Goal: Information Seeking & Learning: Learn about a topic

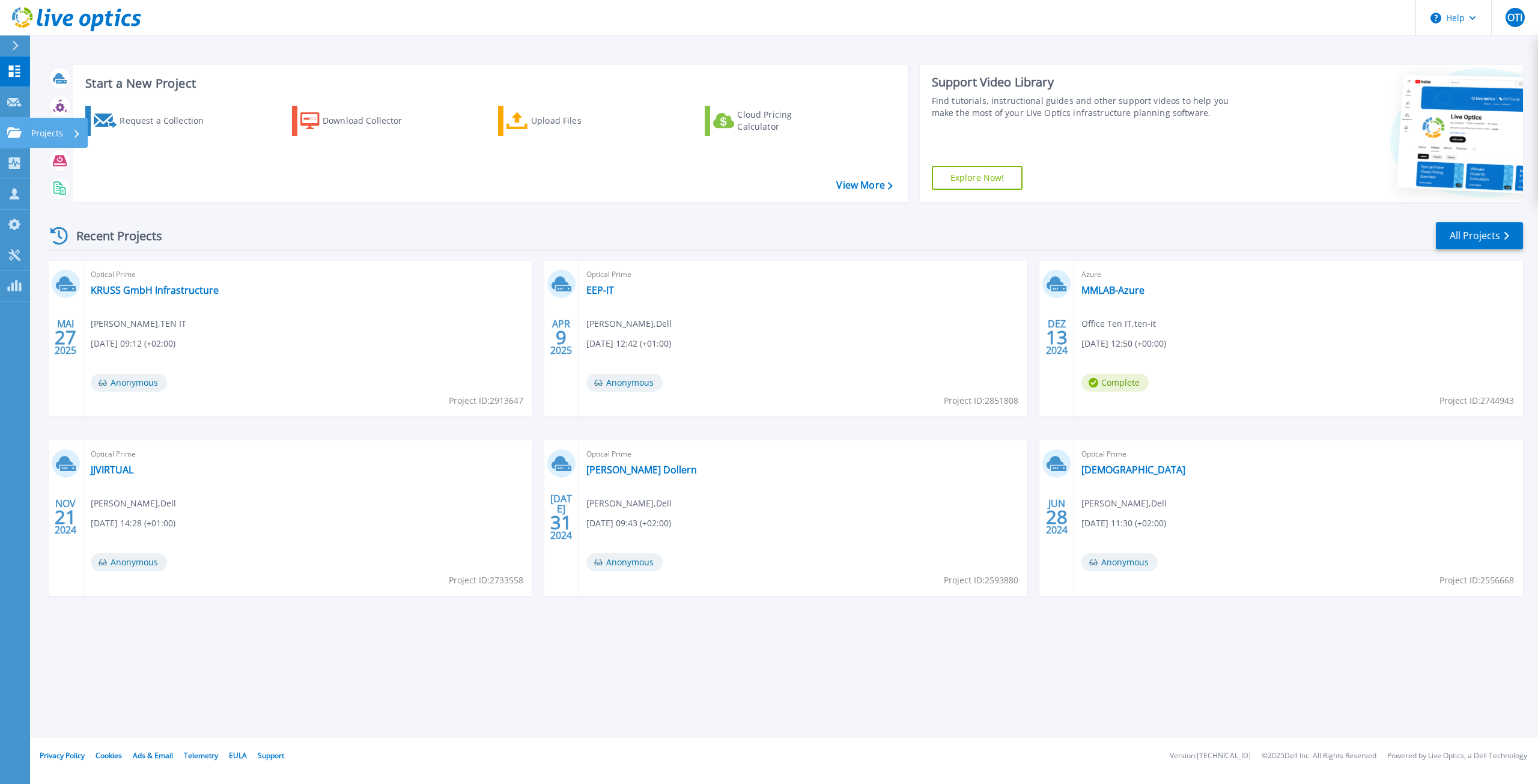
click at [31, 130] on div "Projects" at bounding box center [58, 133] width 58 height 30
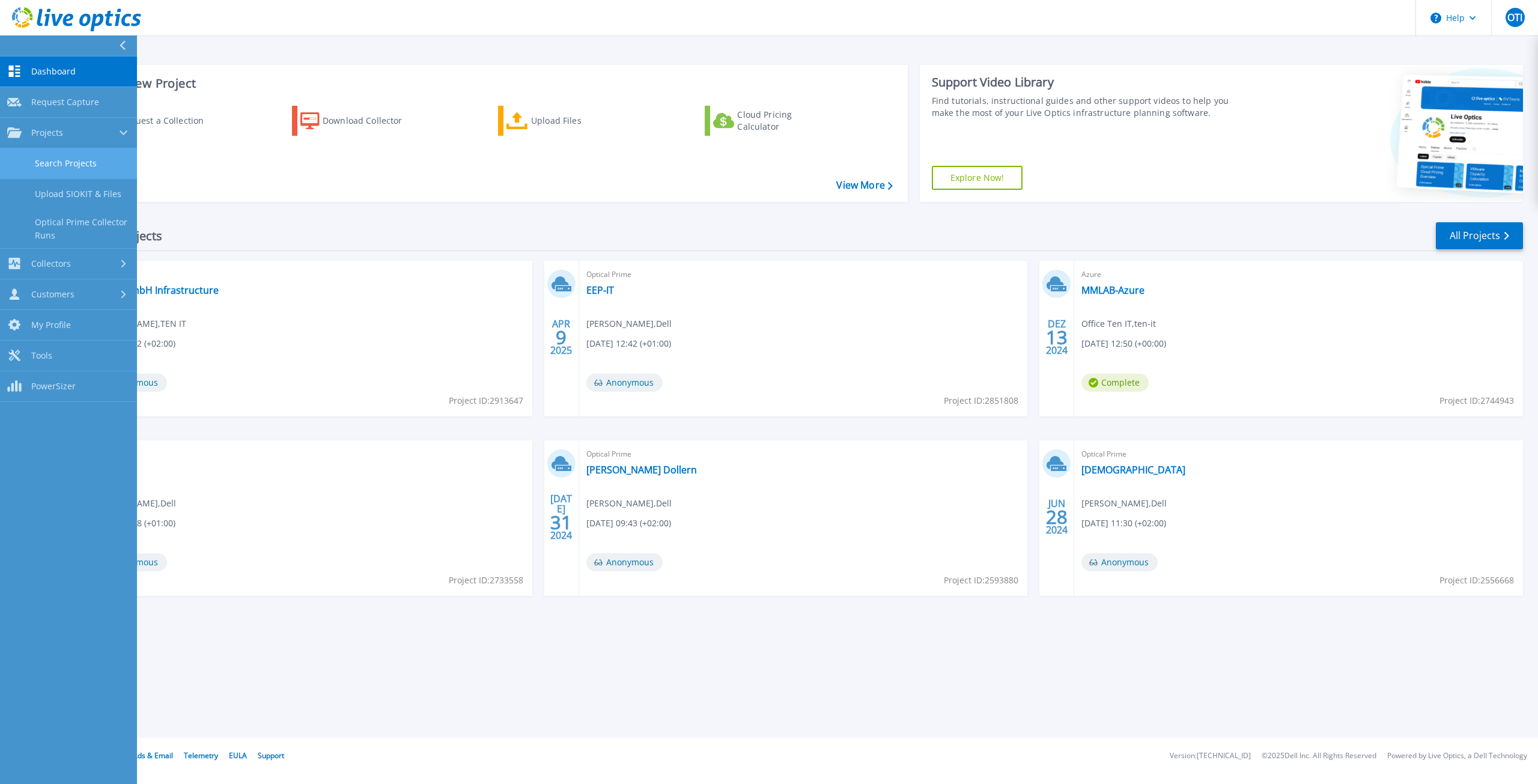
click at [60, 166] on link "Search Projects" at bounding box center [68, 164] width 137 height 31
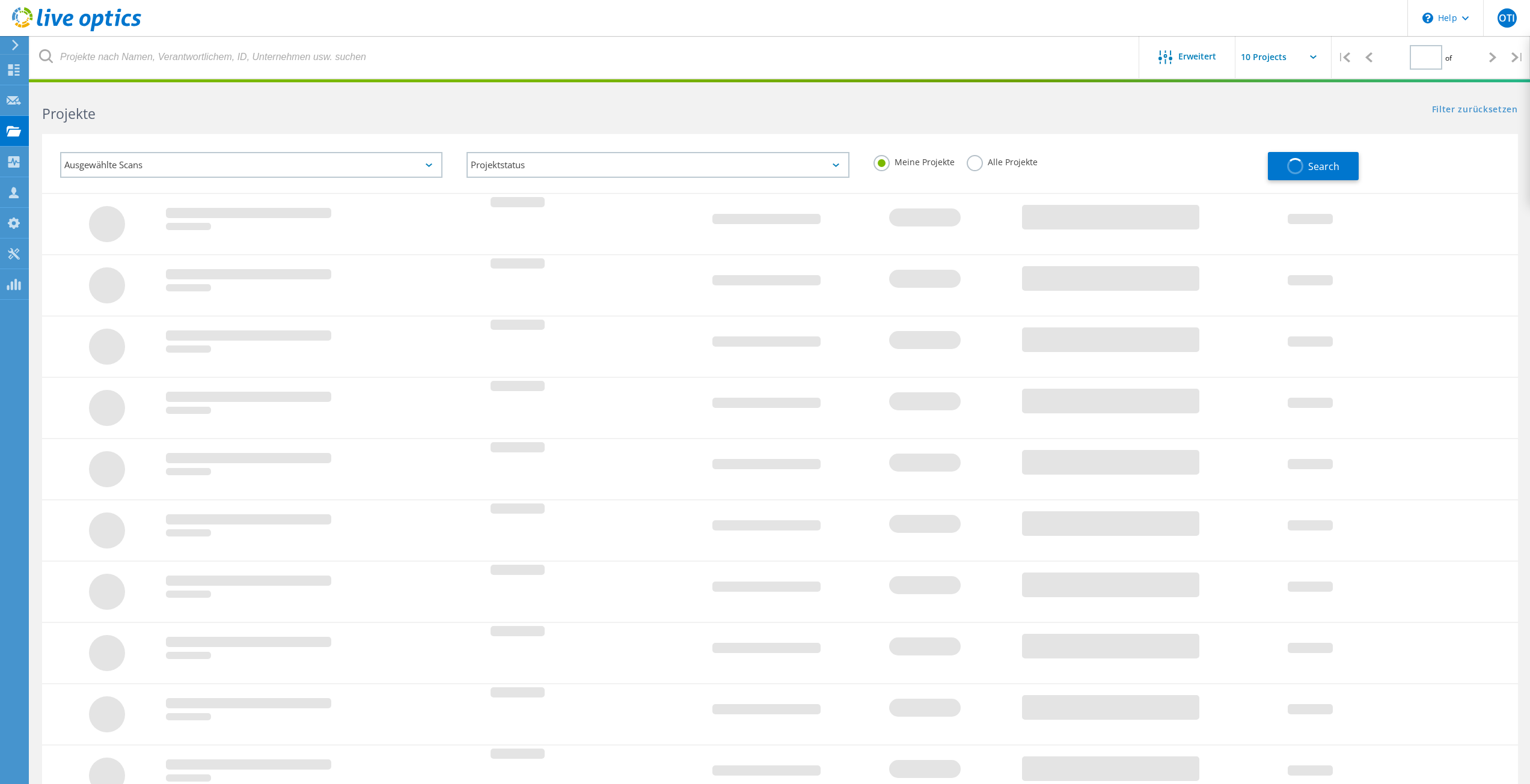
type input "1"
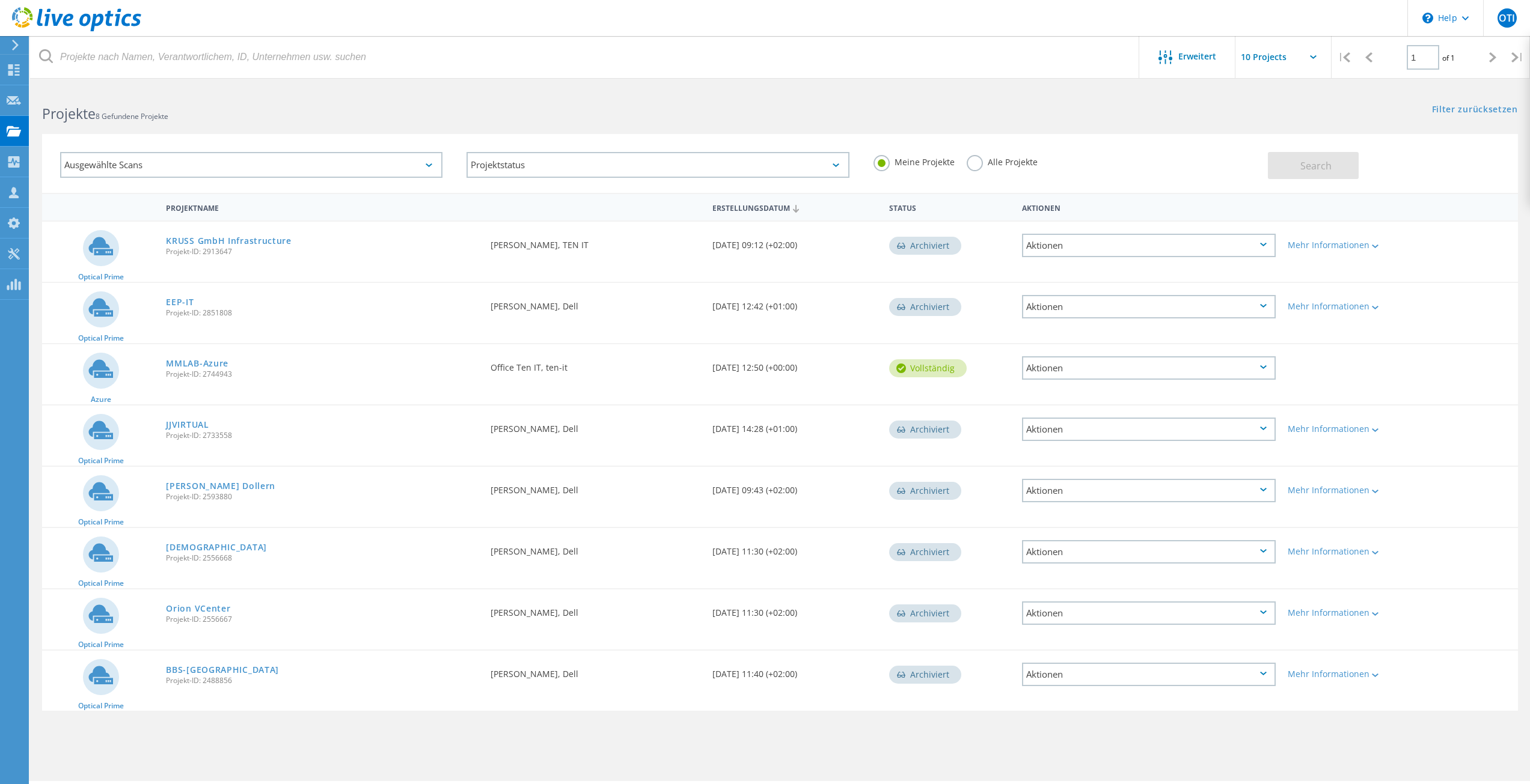
click at [976, 153] on div "Meine Projekte Alle Projekte" at bounding box center [1065, 162] width 407 height 45
click at [978, 157] on label "Alle Projekte" at bounding box center [1002, 161] width 71 height 11
click at [0, 0] on input "Alle Projekte" at bounding box center [0, 0] width 0 height 0
click at [1293, 175] on button "Search" at bounding box center [1313, 166] width 91 height 27
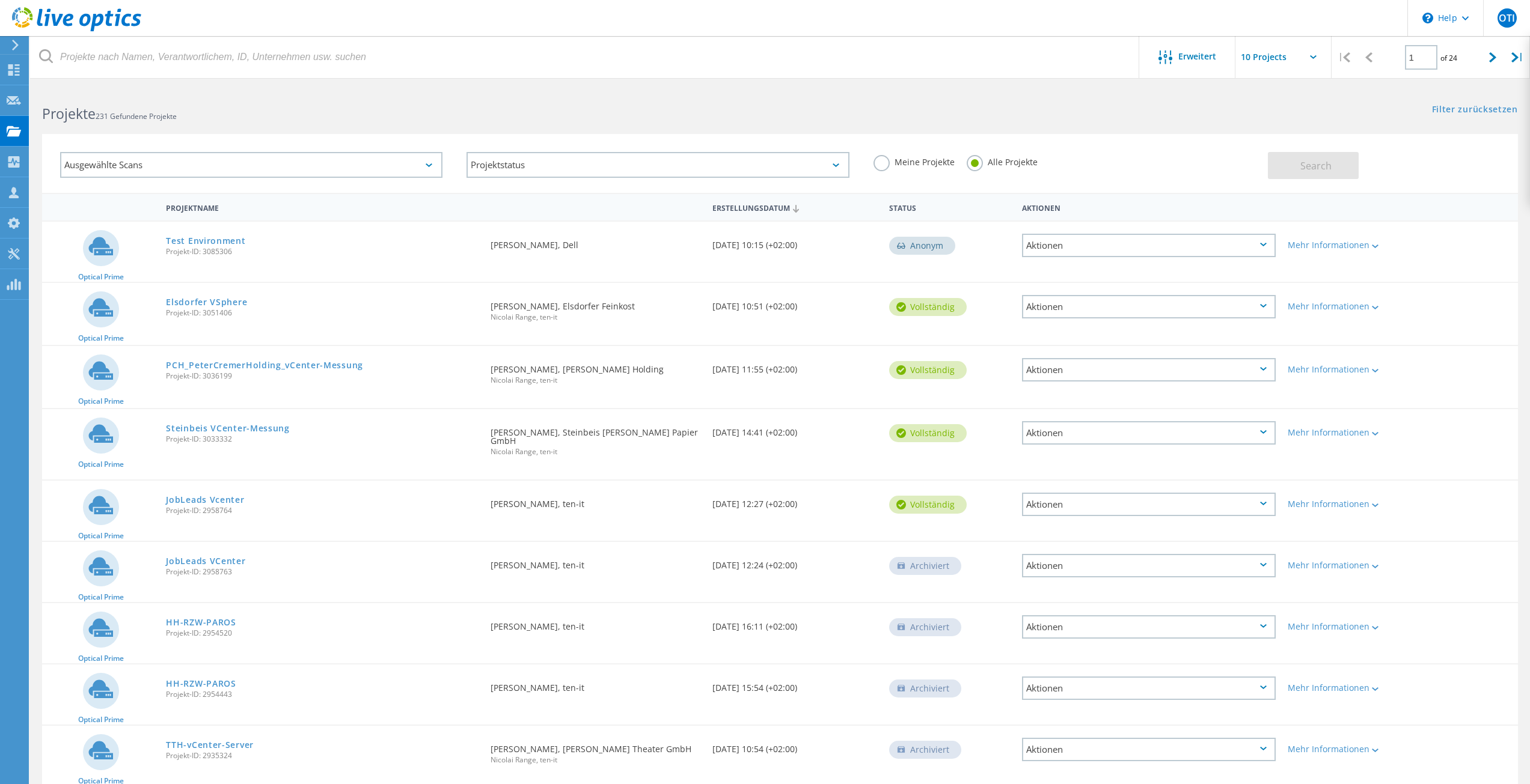
click at [280, 160] on div "Ausgewählte Scans" at bounding box center [251, 165] width 382 height 26
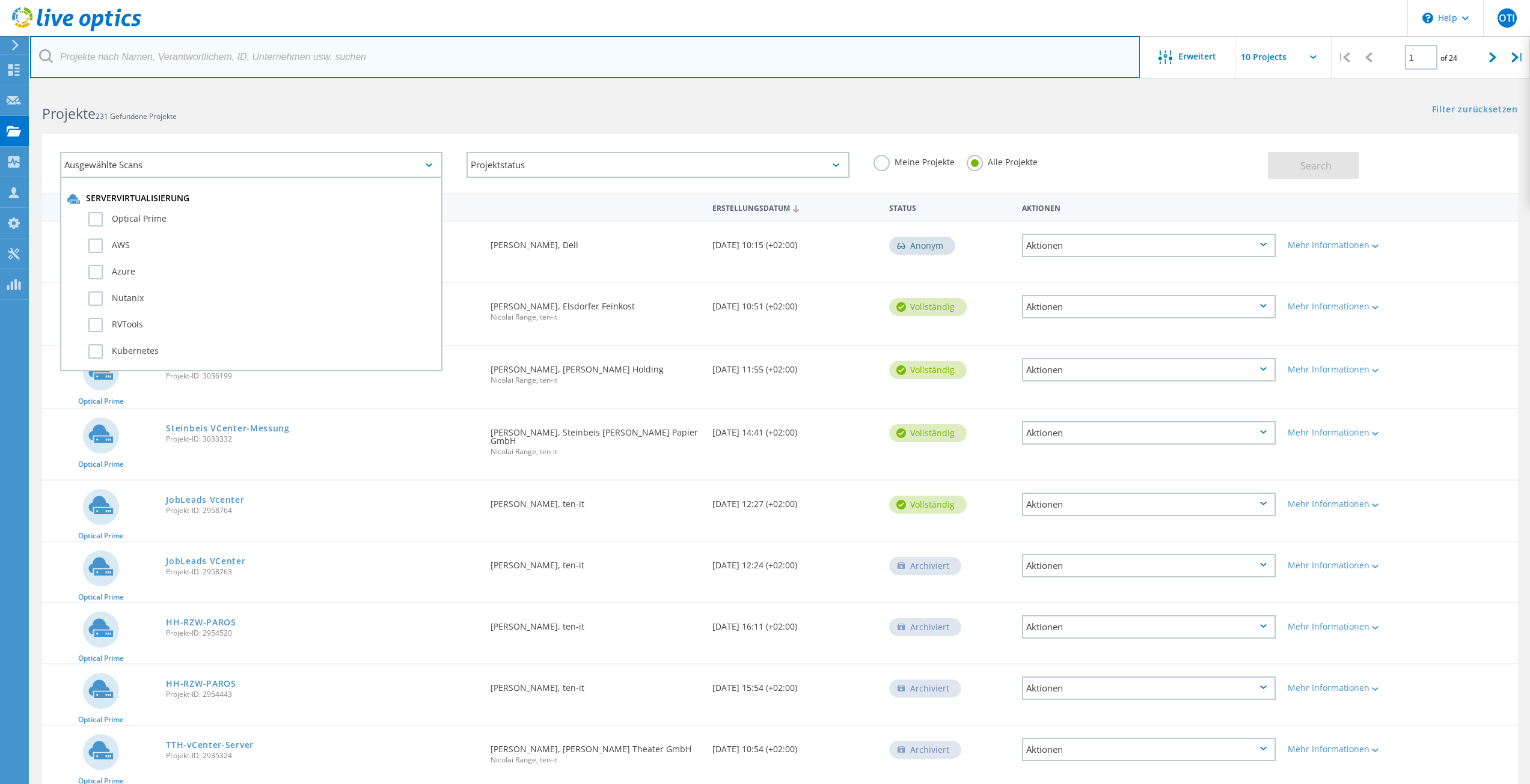
click at [291, 74] on input "text" at bounding box center [585, 57] width 1110 height 42
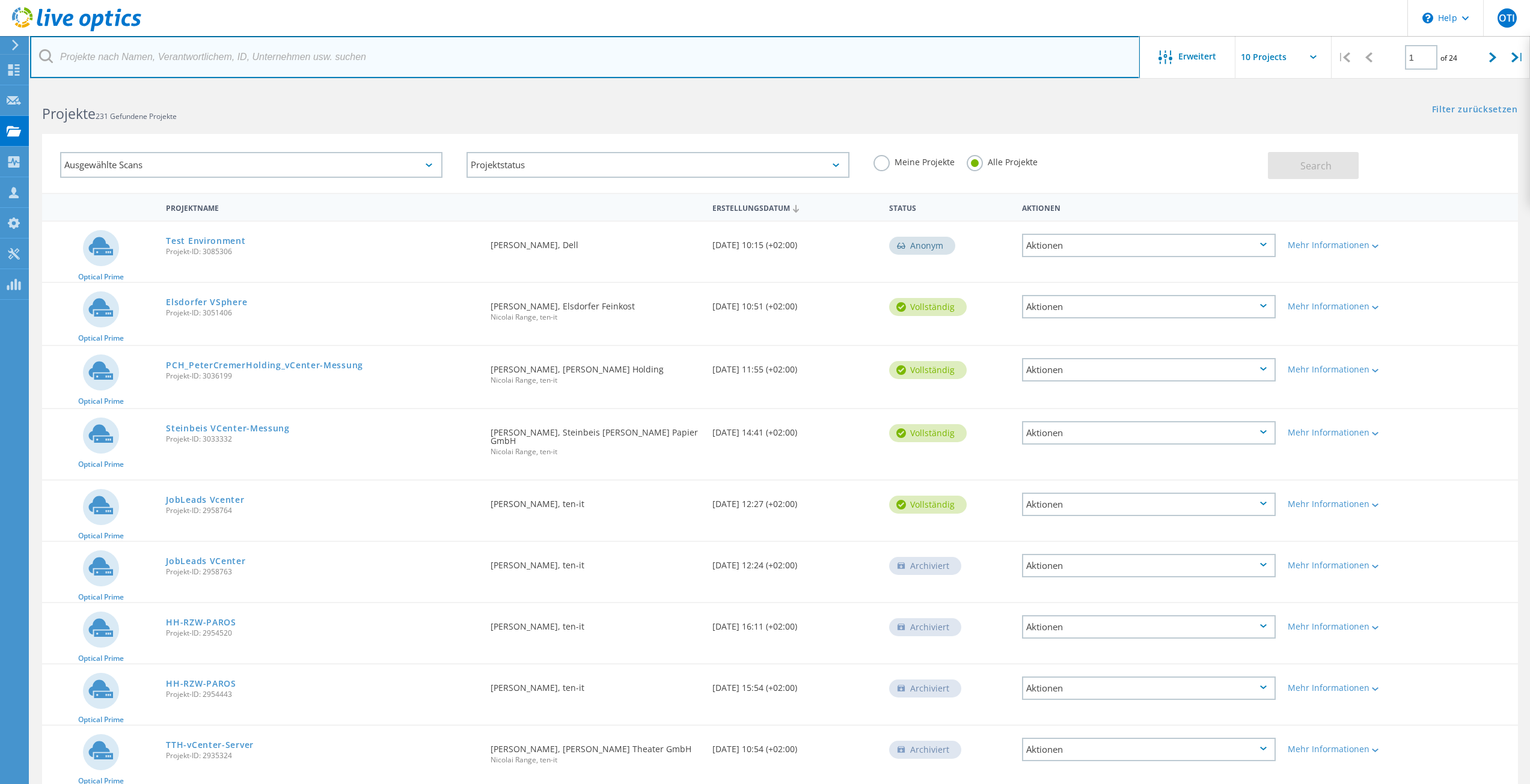
click at [295, 60] on input "text" at bounding box center [585, 57] width 1110 height 42
type input "[PERSON_NAME]"
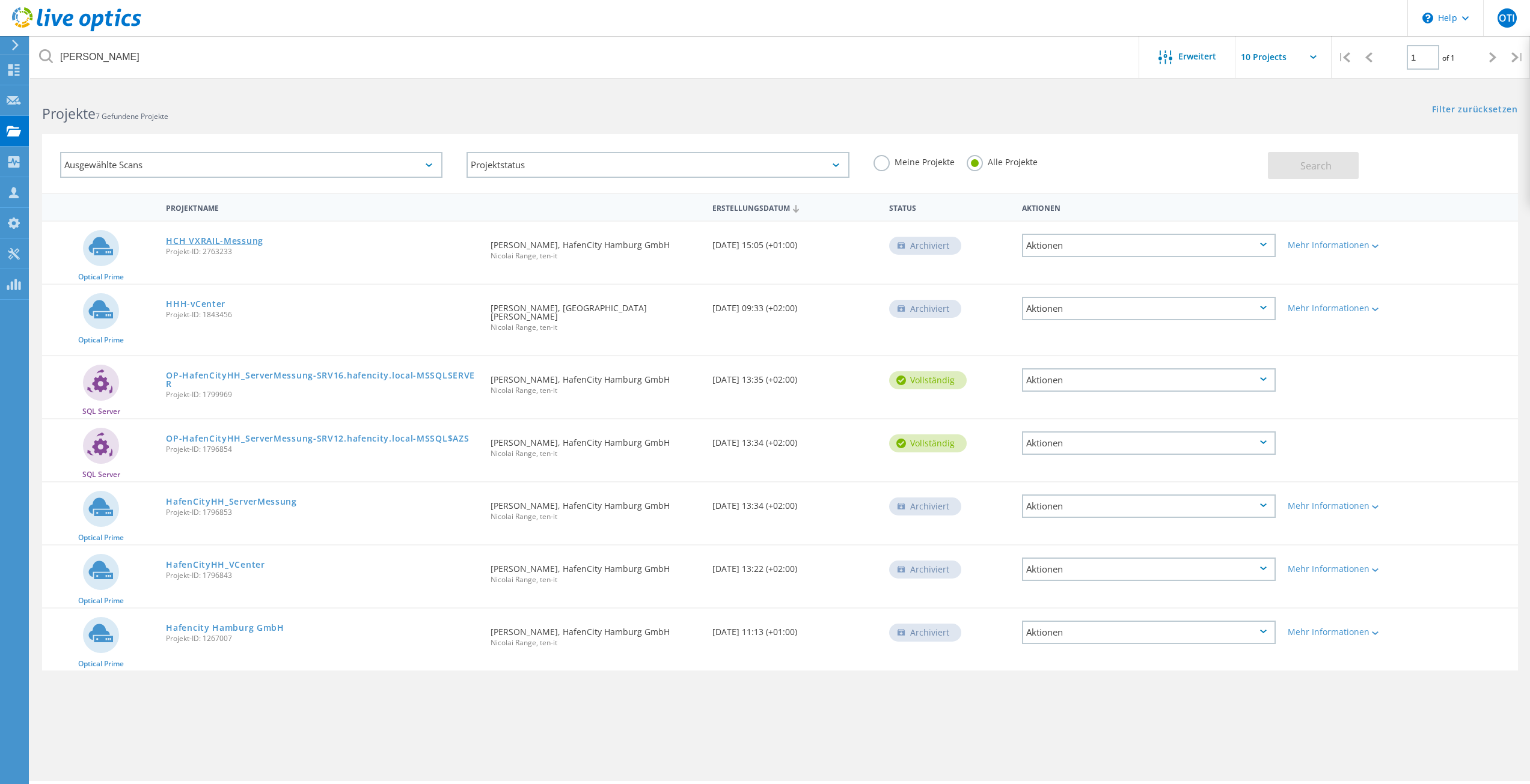
click at [226, 245] on link "HCH VXRAIL-Messung" at bounding box center [215, 241] width 98 height 9
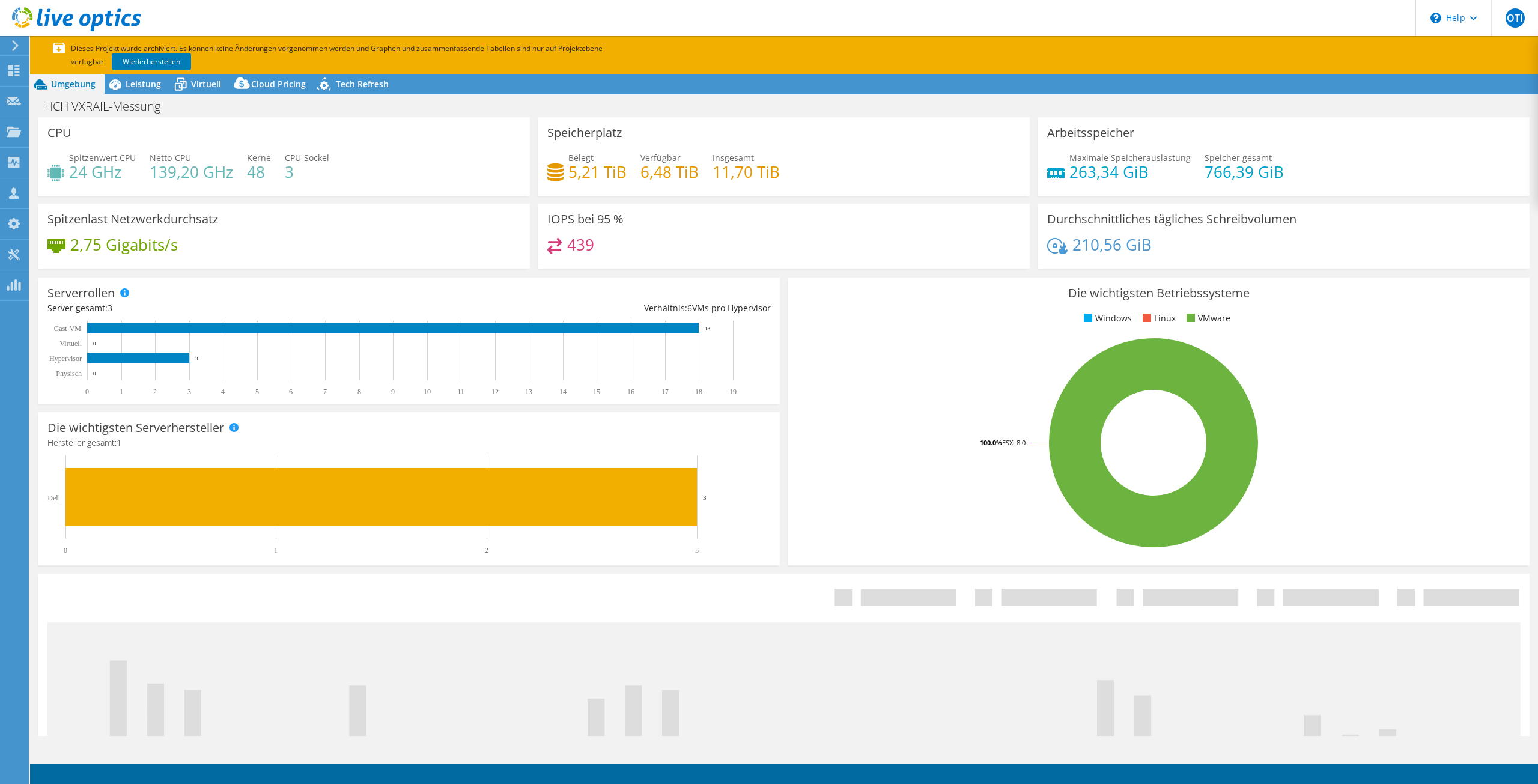
select select "USD"
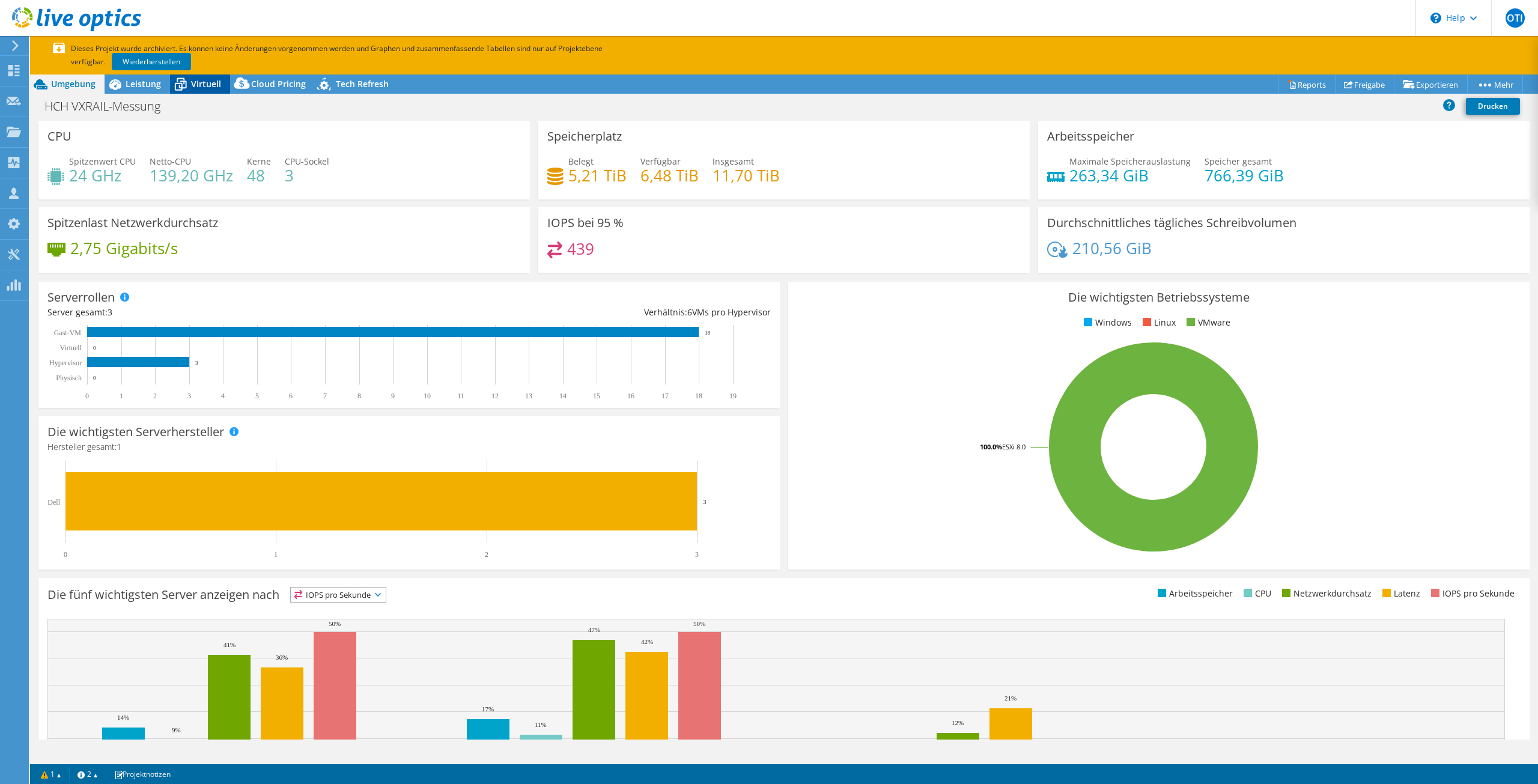
click at [192, 78] on span "Virtuell" at bounding box center [206, 84] width 30 height 11
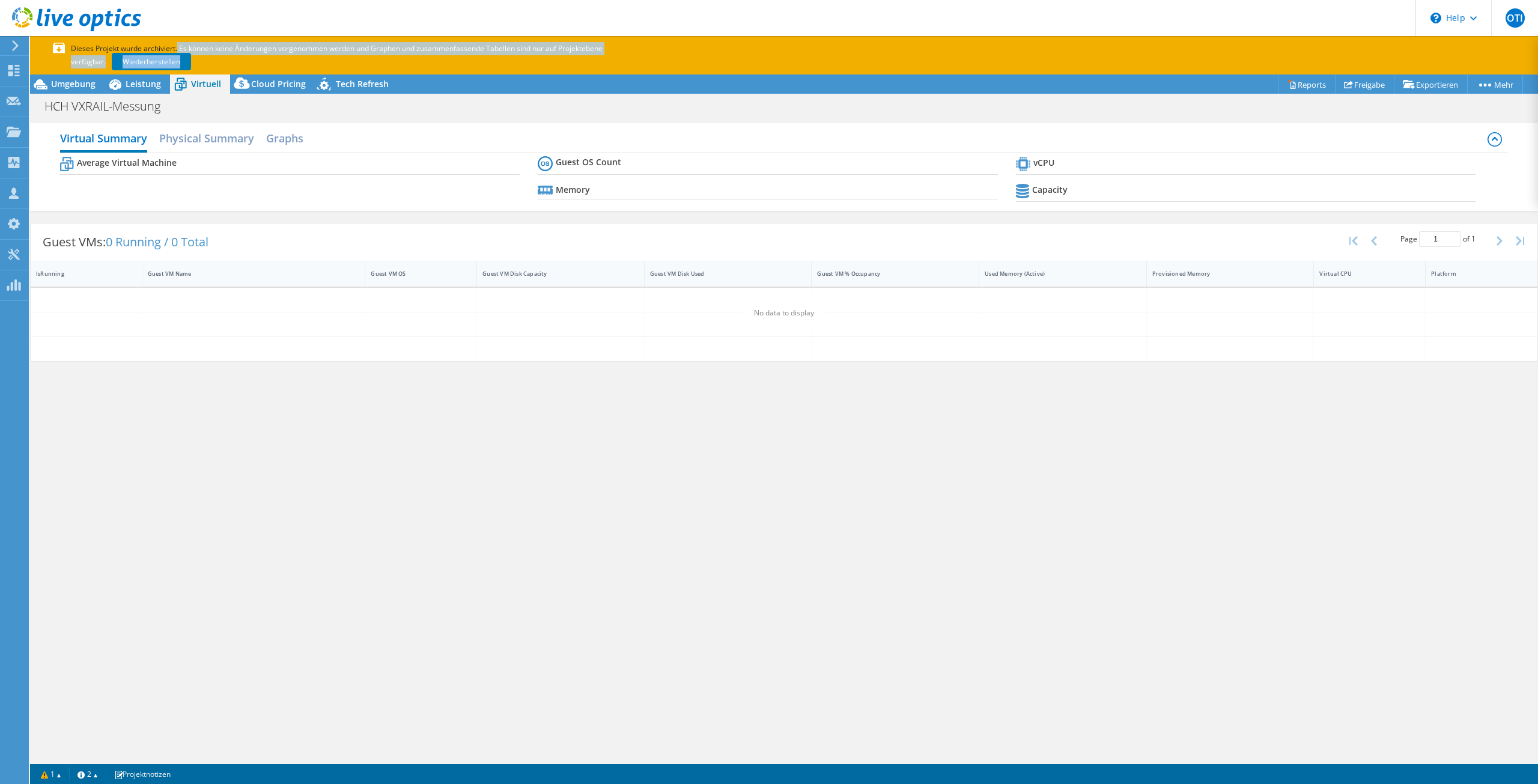
drag, startPoint x: 136, startPoint y: 42, endPoint x: 348, endPoint y: 60, distance: 212.8
click at [348, 60] on p "Dieses Projekt wurde archiviert. Es können keine Änderungen vorgenommen werden …" at bounding box center [348, 55] width 589 height 27
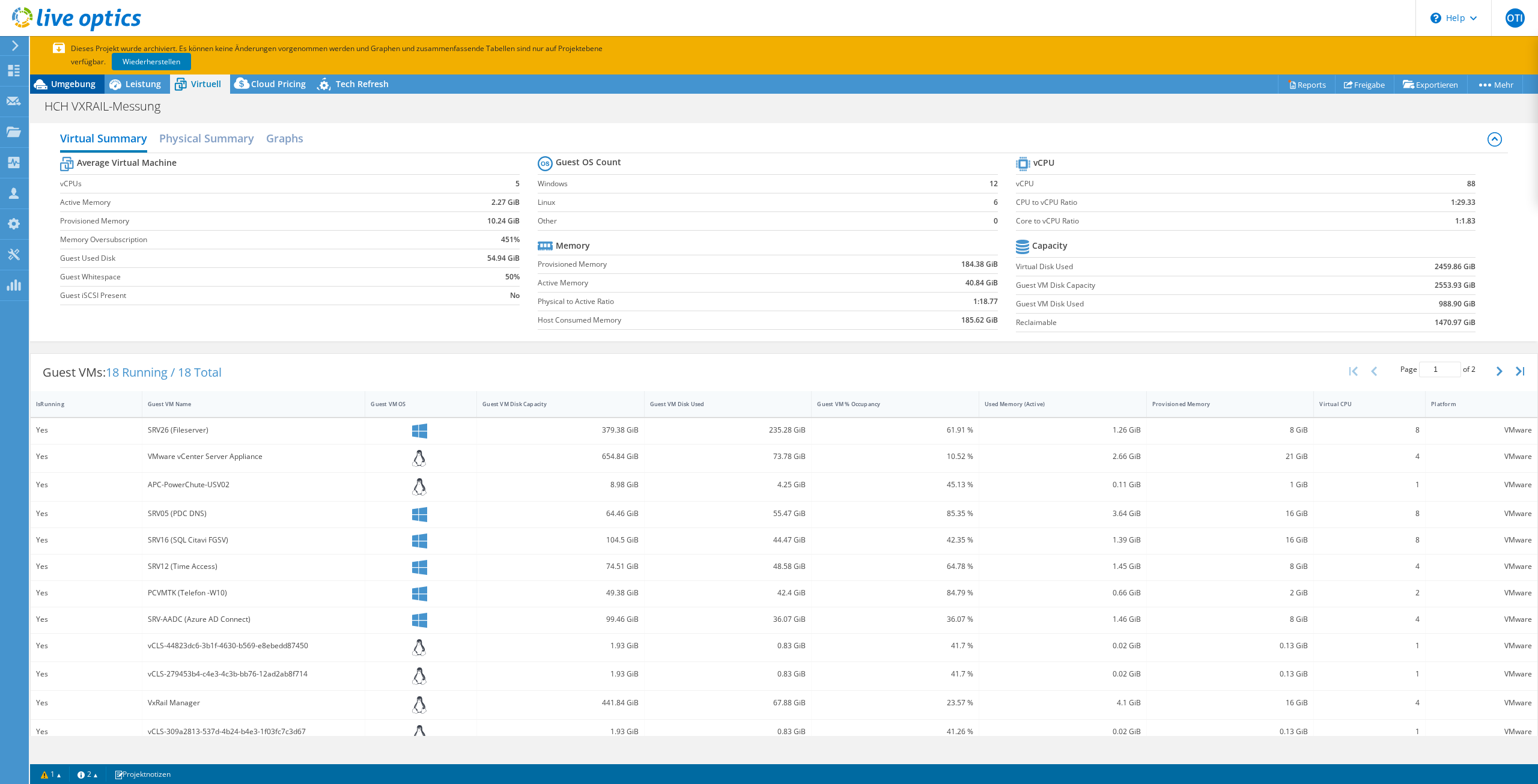
click at [77, 86] on span "Umgebung" at bounding box center [73, 84] width 45 height 11
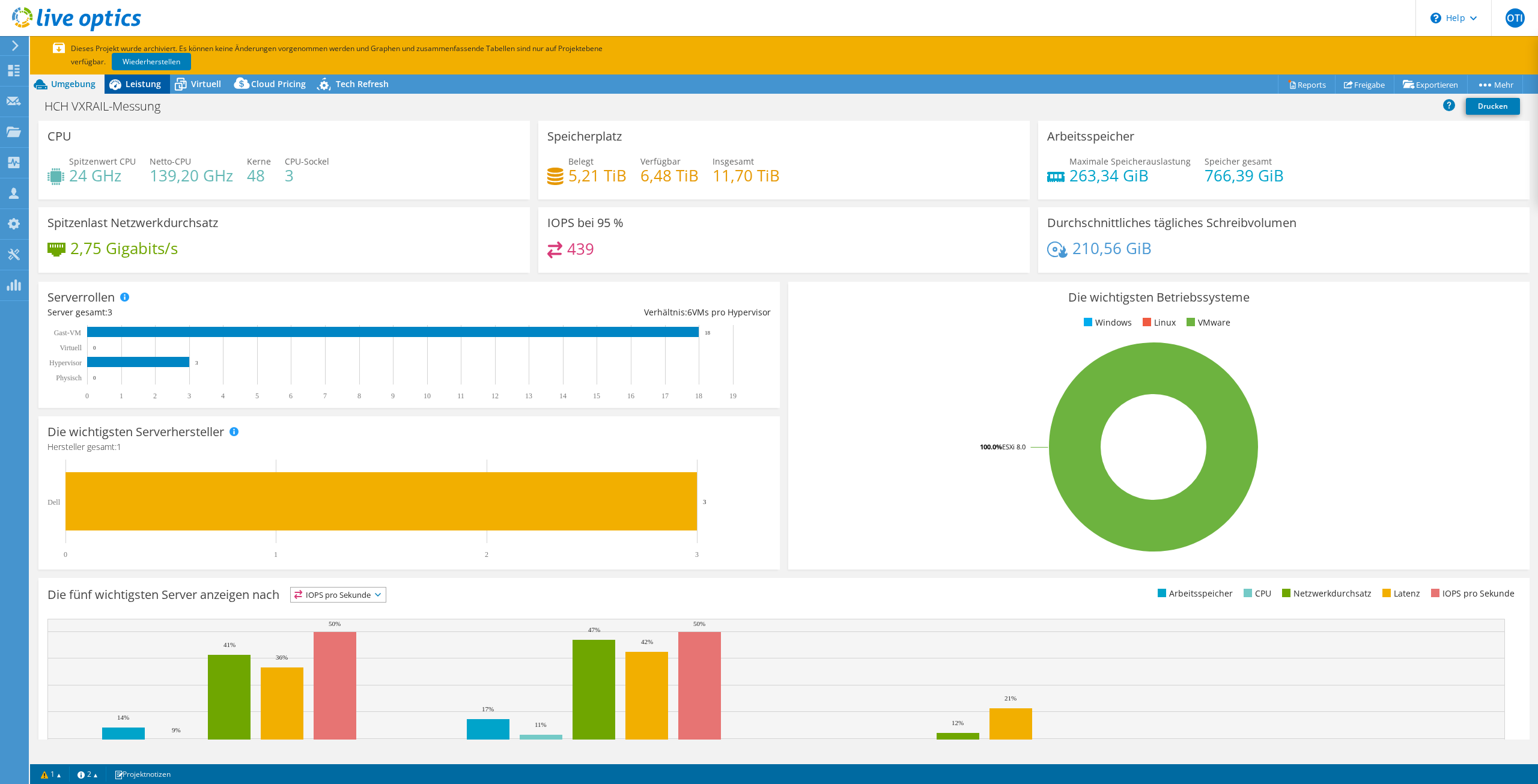
click at [144, 89] on span "Leistung" at bounding box center [143, 84] width 35 height 11
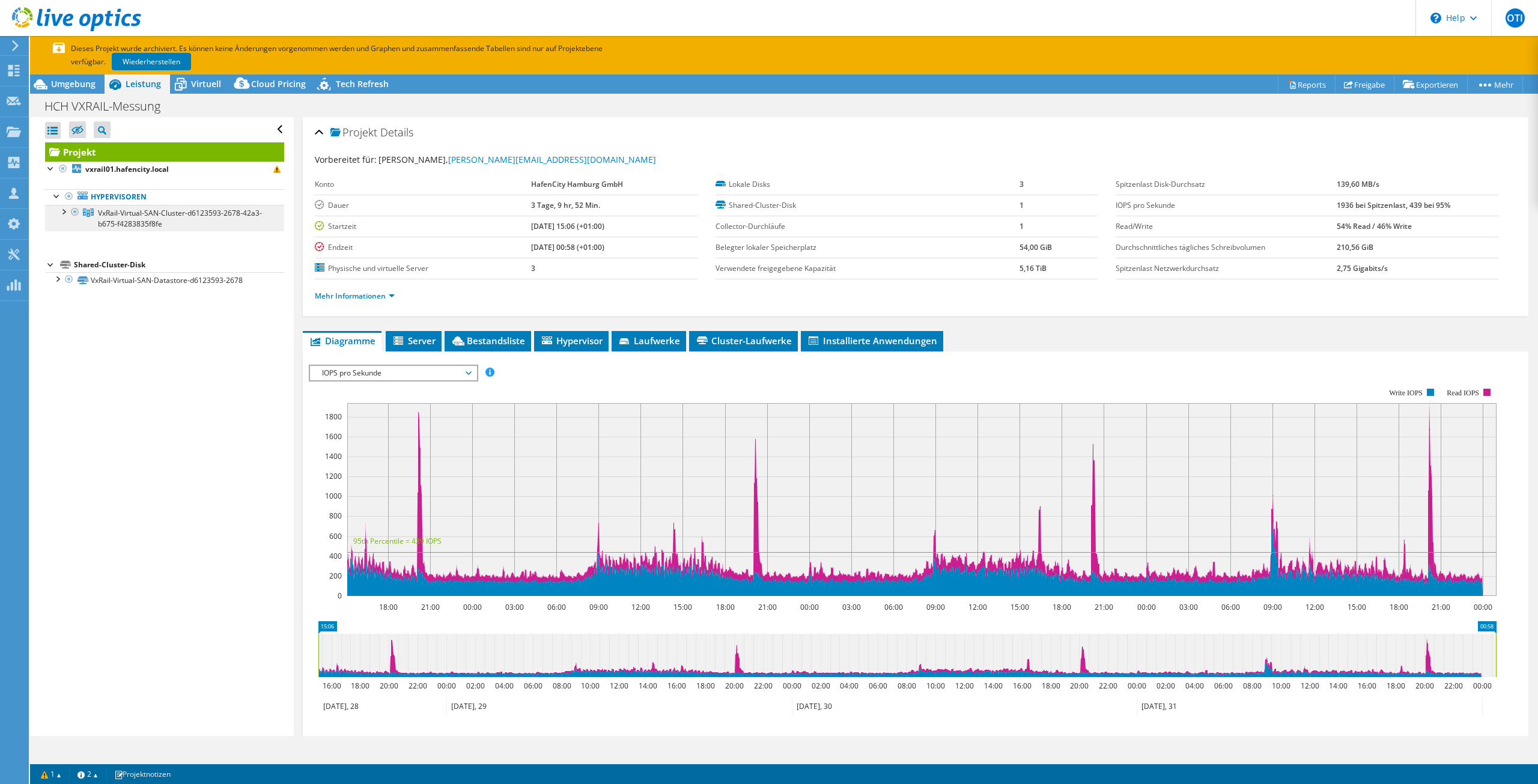
click at [186, 212] on span "VxRail-Virtual-SAN-Cluster-d6123593-2678-42a3-b675-f4283835f8fe" at bounding box center [180, 218] width 164 height 21
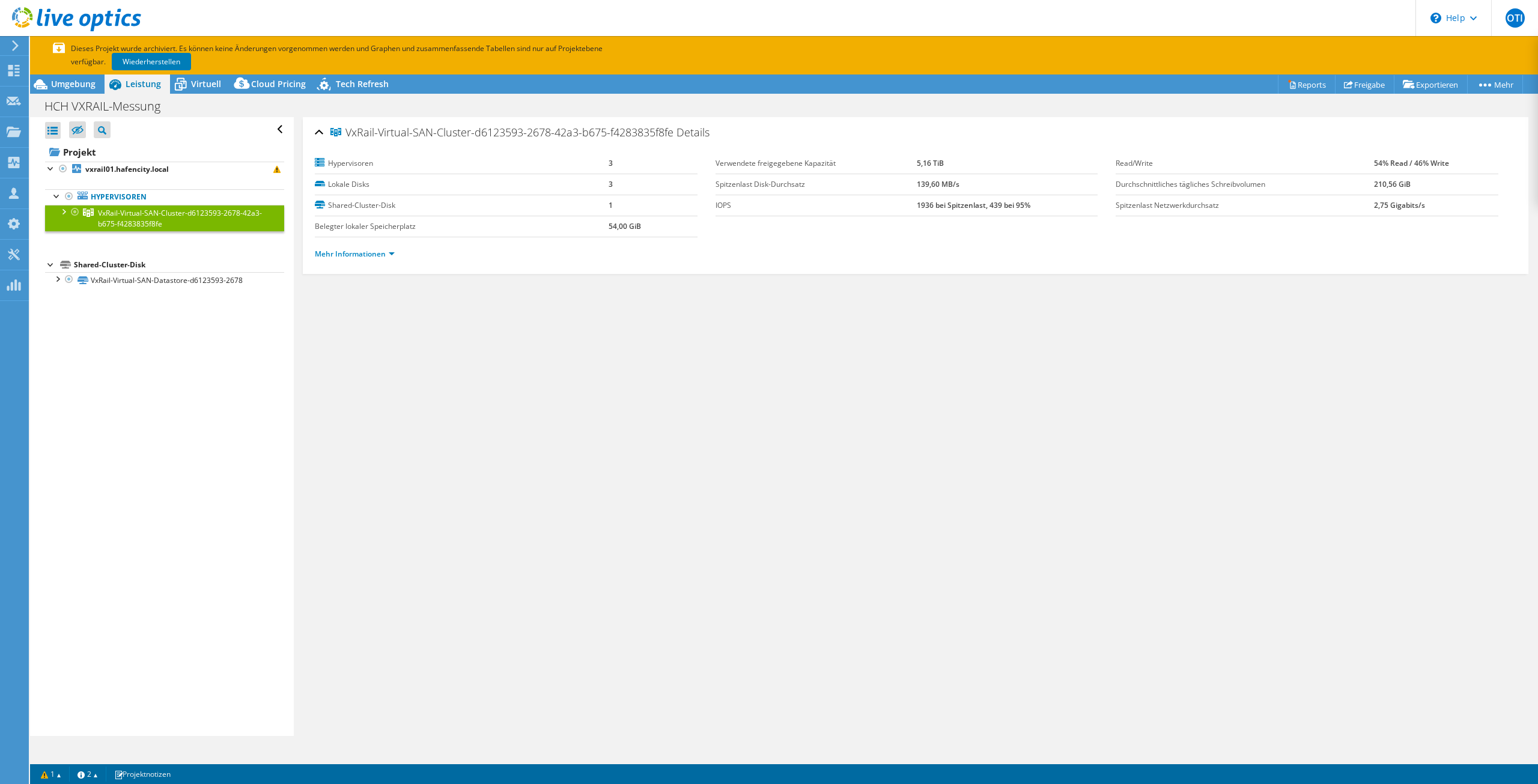
click at [65, 215] on div at bounding box center [62, 210] width 12 height 12
click at [158, 242] on link "vxrail01.hafencity.local" at bounding box center [164, 239] width 239 height 16
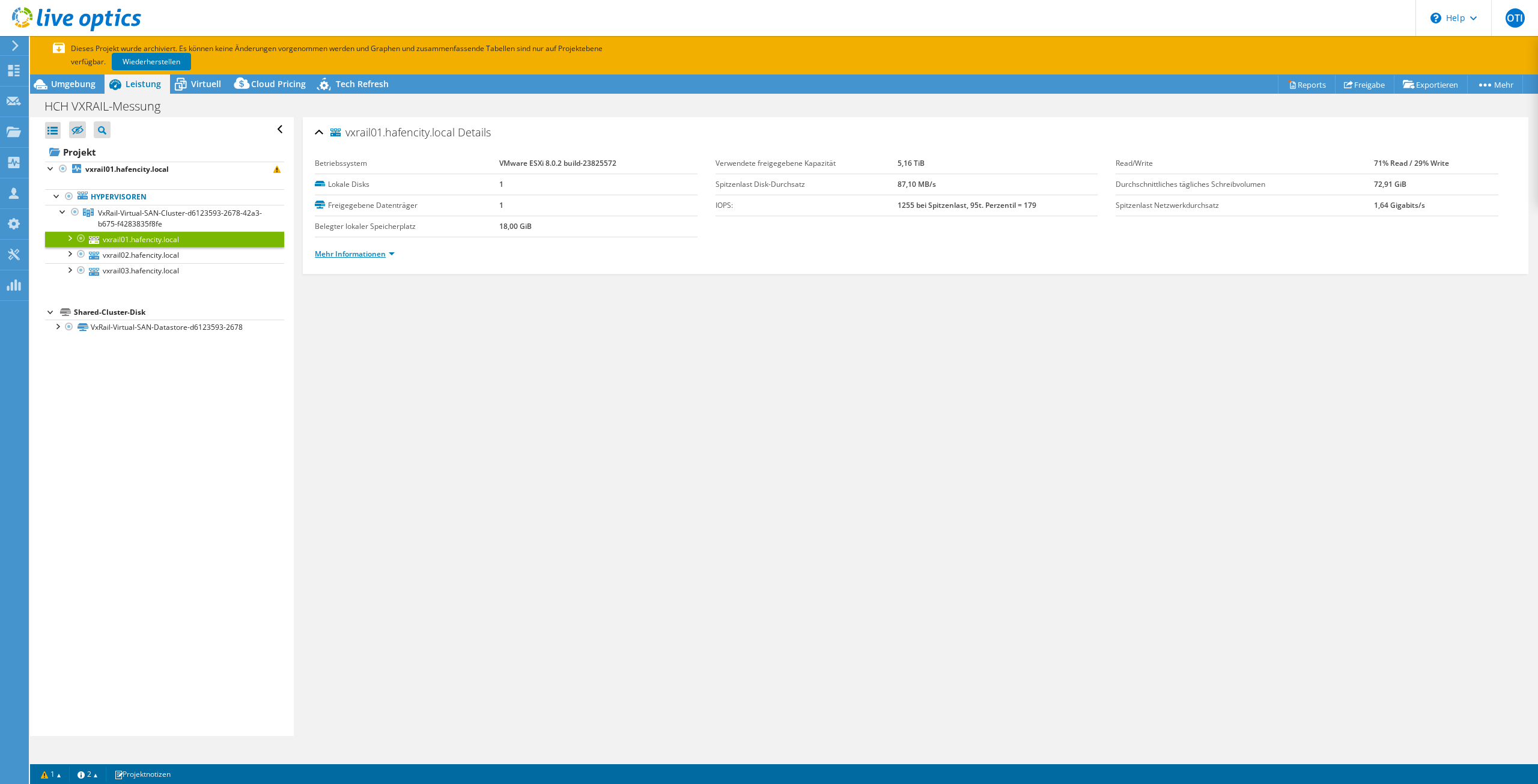
click at [381, 252] on link "Mehr Informationen" at bounding box center [354, 253] width 80 height 10
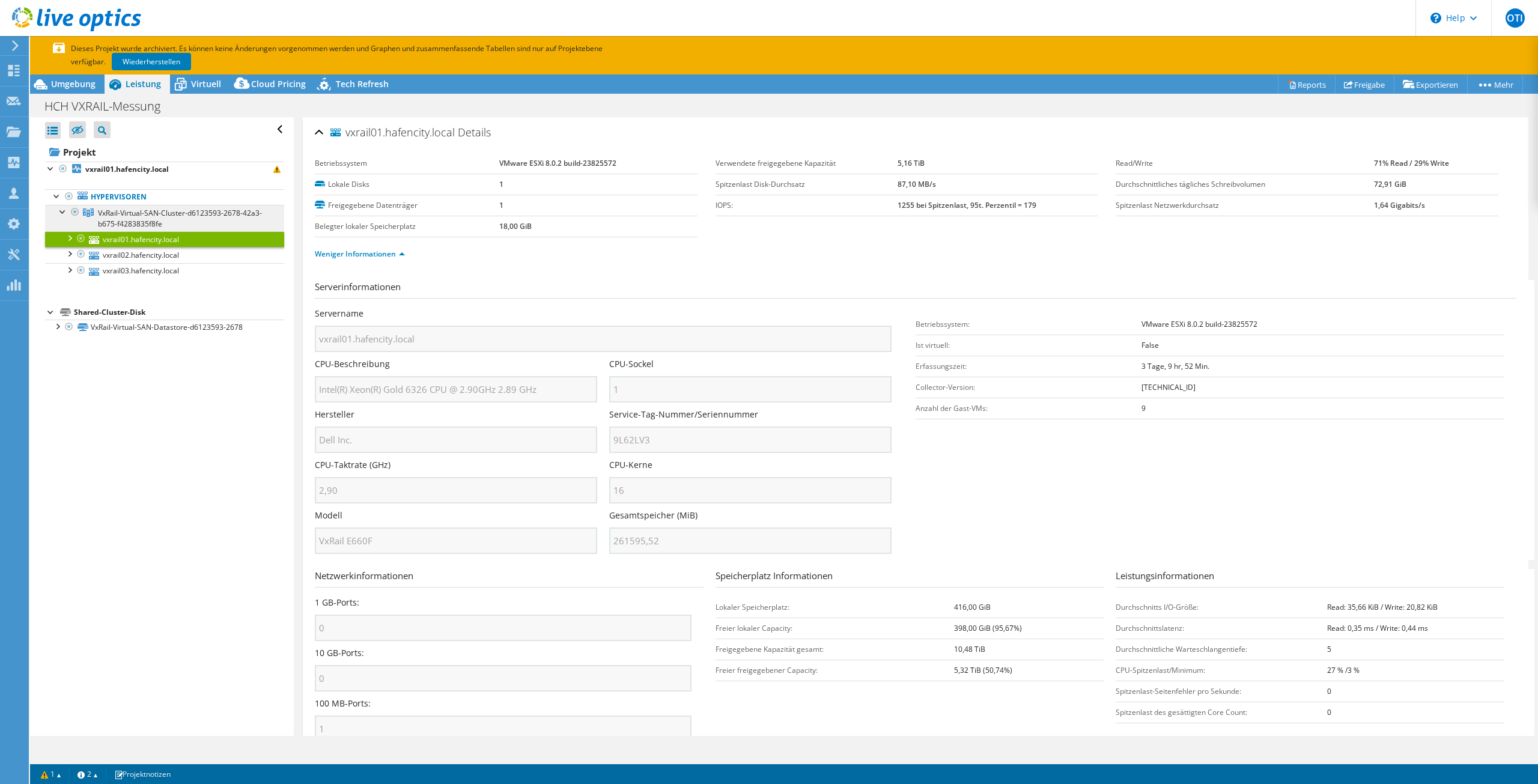
click at [139, 219] on span "VxRail-Virtual-SAN-Cluster-d6123593-2678-42a3-b675-f4283835f8fe" at bounding box center [180, 218] width 164 height 21
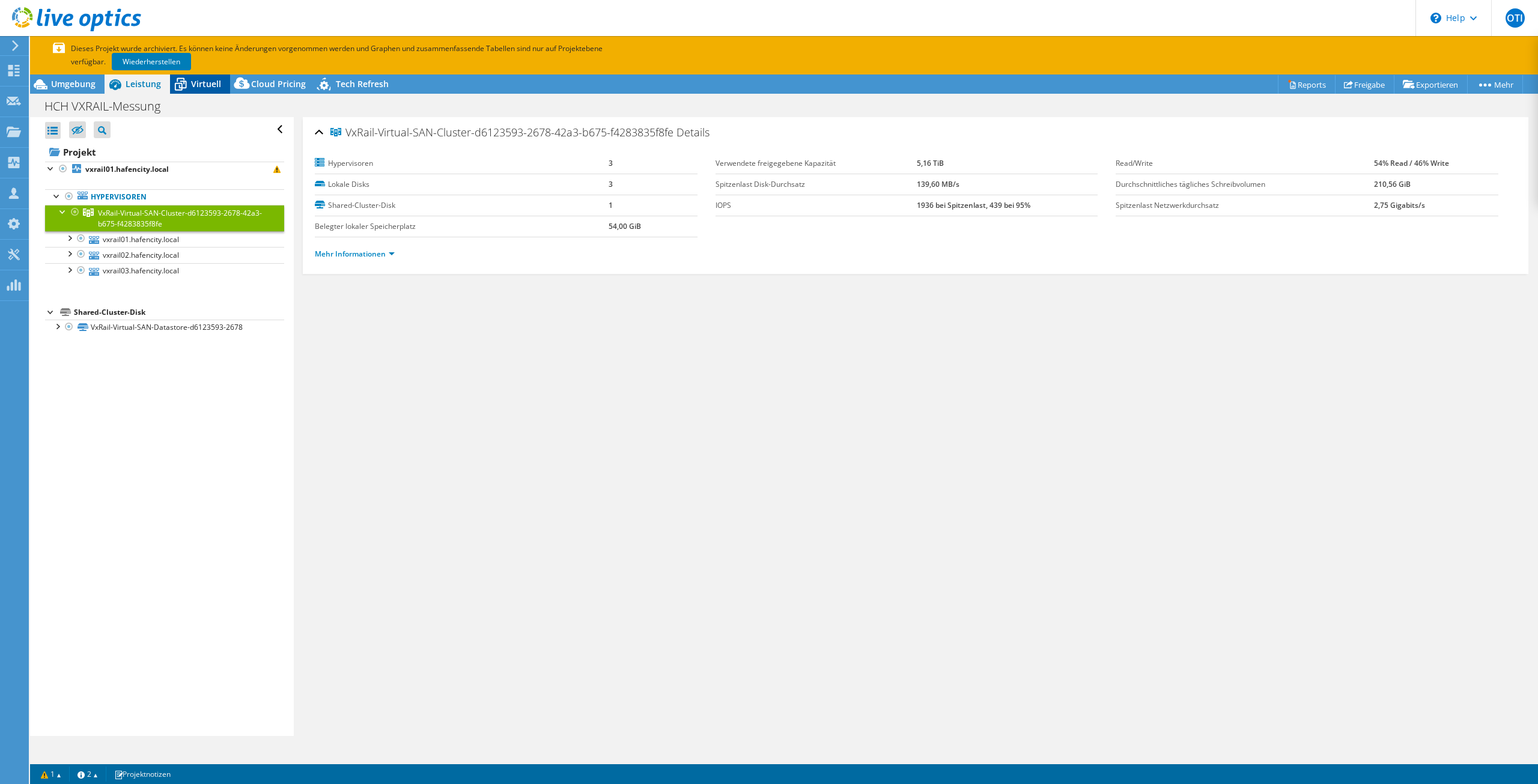
click at [213, 83] on span "Virtuell" at bounding box center [206, 84] width 30 height 11
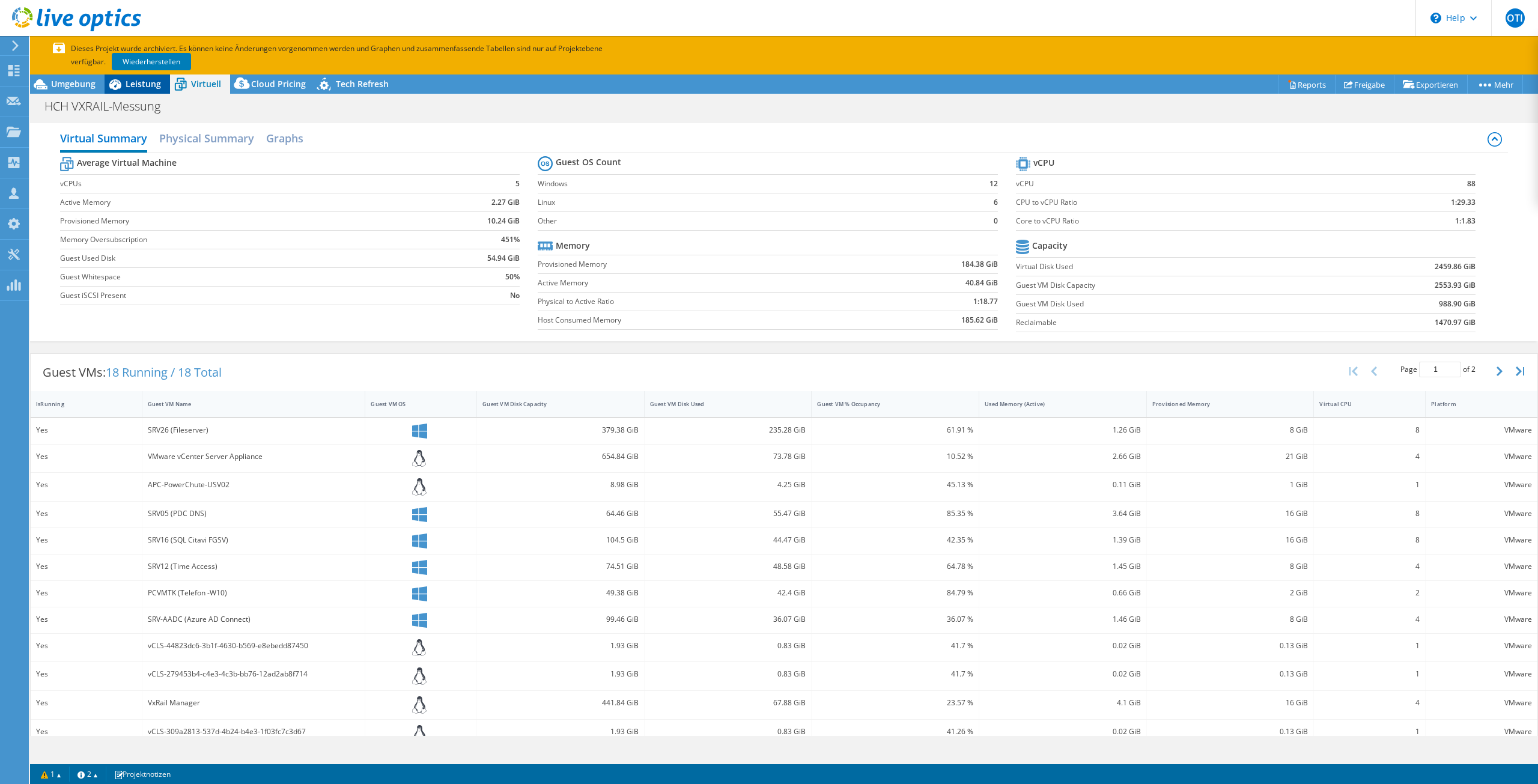
click at [141, 90] on div "Leistung" at bounding box center [137, 84] width 65 height 19
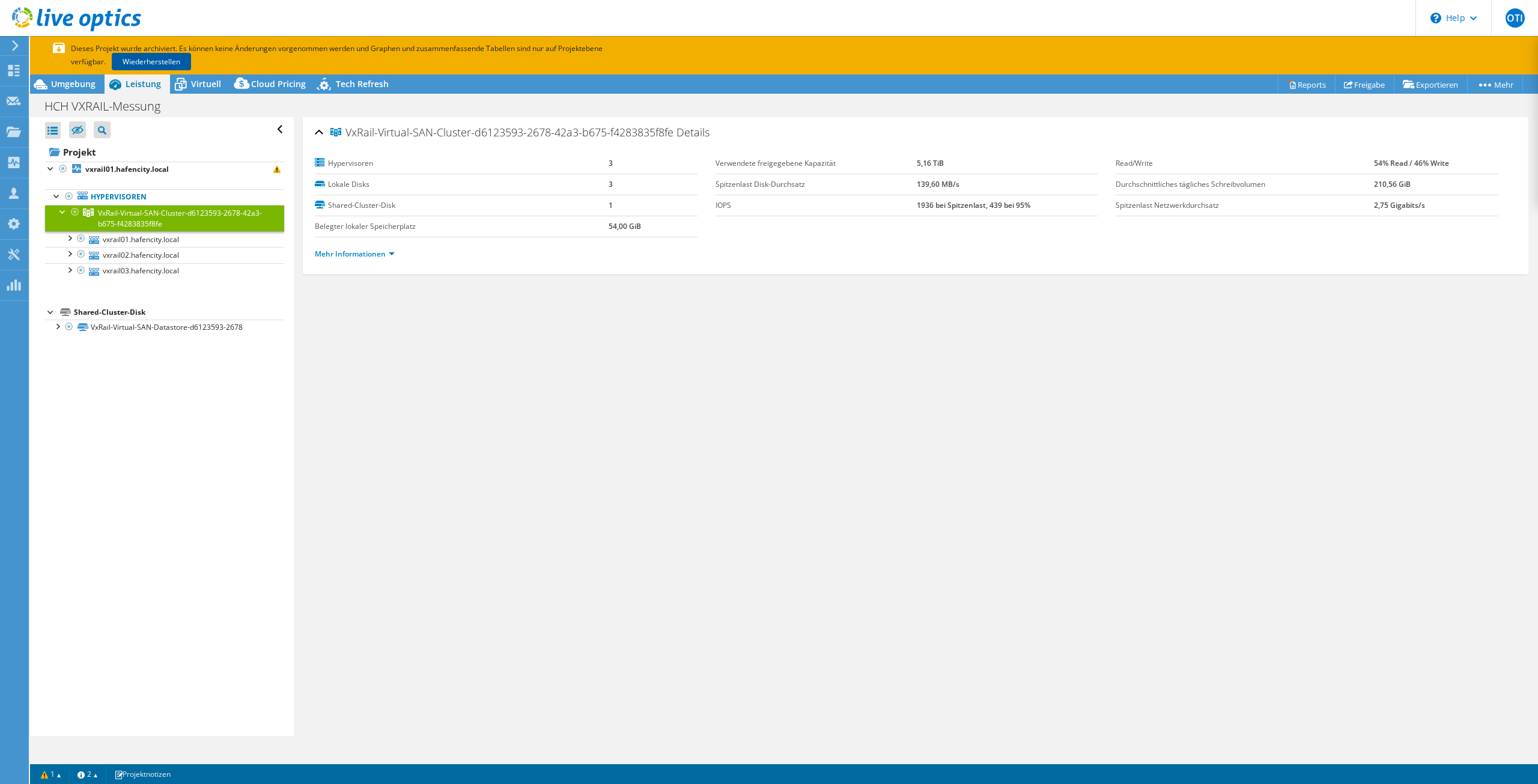
click at [167, 61] on link "Wiederherstellen" at bounding box center [152, 62] width 79 height 17
click at [209, 79] on span "Virtuell" at bounding box center [206, 84] width 30 height 11
